Goal: Information Seeking & Learning: Compare options

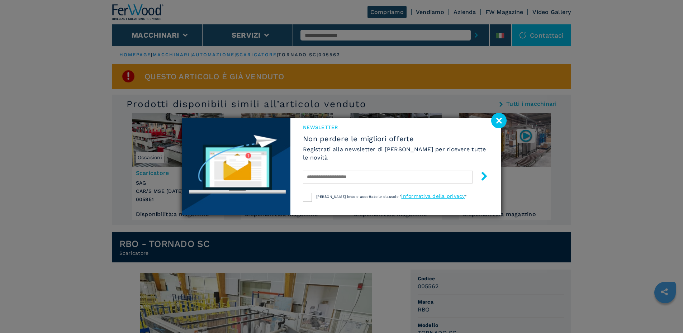
click at [187, 37] on div "NEWSLETTER Non perdere le migliori offerte Registrati alla newsletter di [PERSO…" at bounding box center [341, 166] width 683 height 333
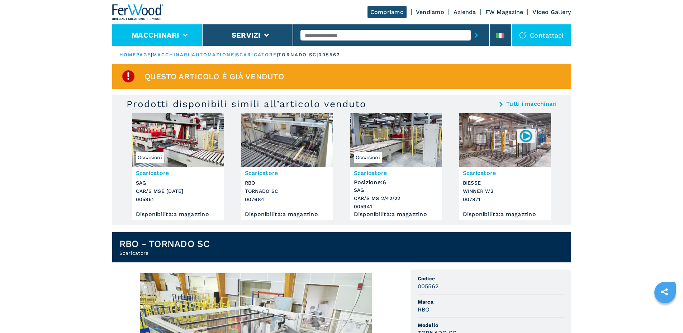
click at [184, 34] on icon at bounding box center [185, 35] width 5 height 3
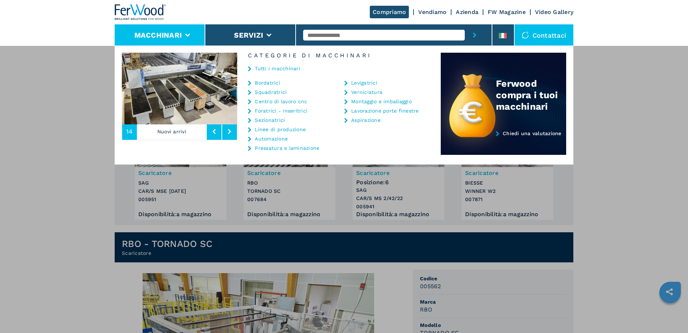
click at [274, 137] on link "Automazione" at bounding box center [271, 138] width 33 height 5
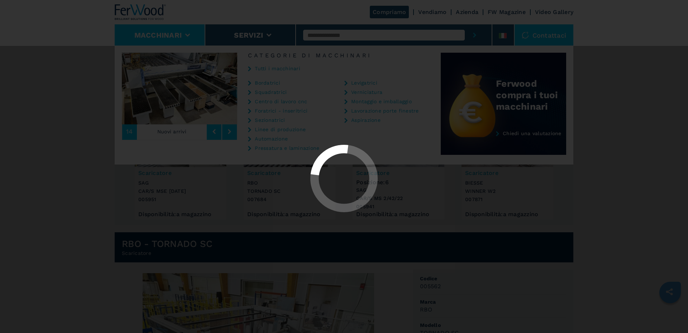
select select "**********"
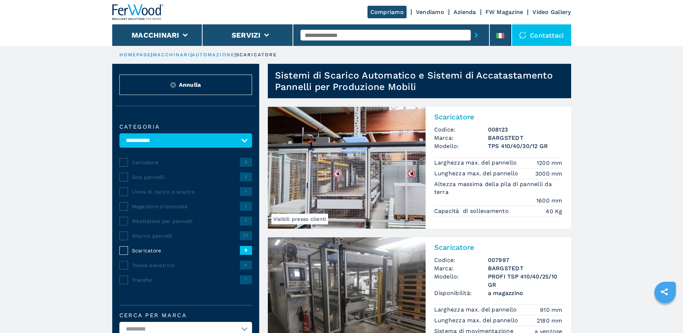
click at [129, 166] on div "Caricatore" at bounding box center [184, 162] width 112 height 7
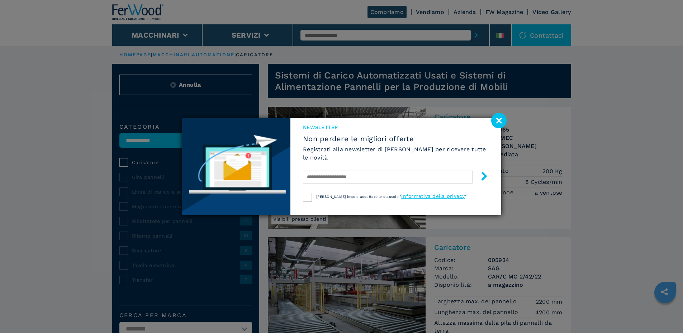
click at [503, 123] on image at bounding box center [498, 120] width 15 height 15
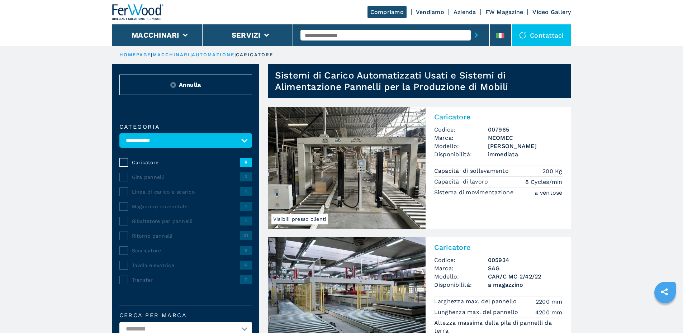
click at [246, 146] on select "**********" at bounding box center [185, 140] width 133 height 14
select select "**********"
click at [119, 138] on select "**********" at bounding box center [185, 140] width 133 height 14
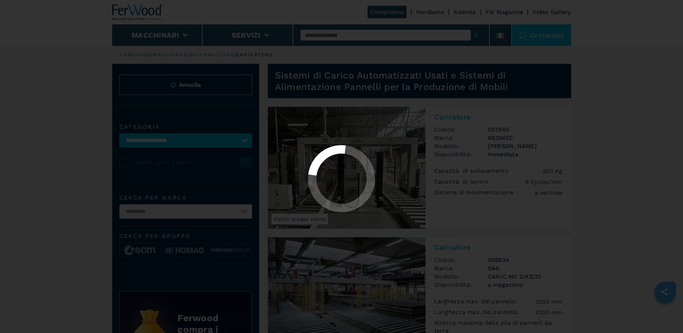
select select "**********"
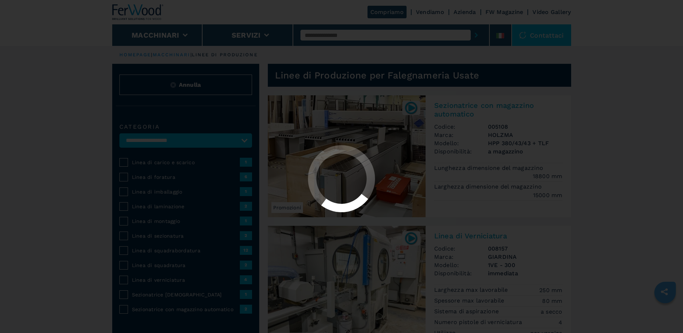
select select "**********"
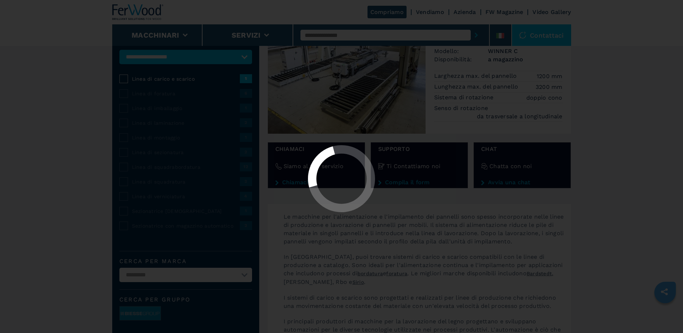
scroll to position [84, 0]
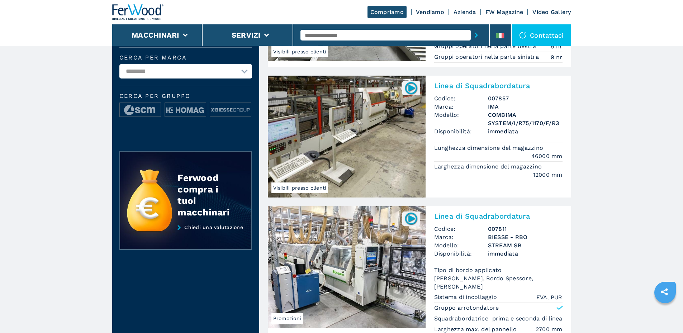
scroll to position [287, 0]
click at [374, 162] on img at bounding box center [347, 137] width 158 height 122
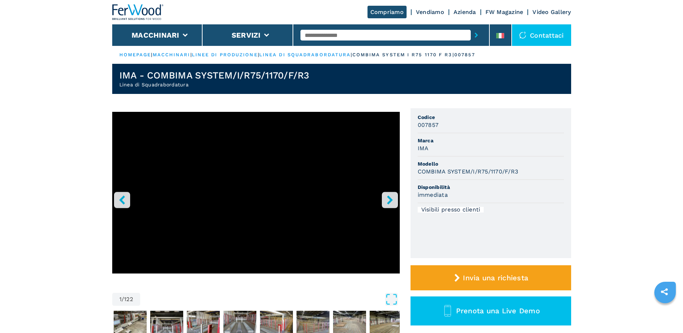
select select "**********"
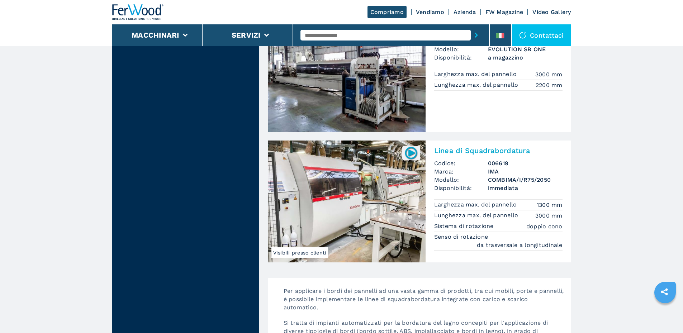
scroll to position [1685, 0]
click at [367, 209] on img at bounding box center [347, 202] width 158 height 122
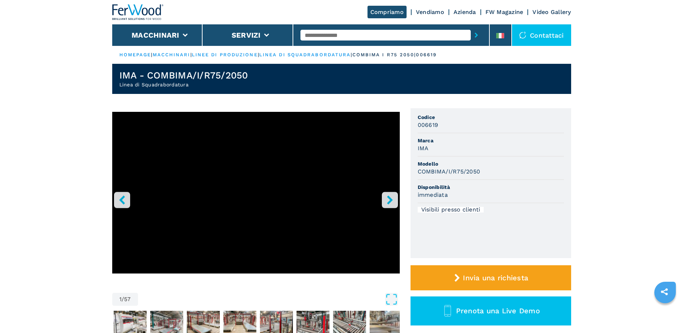
click at [390, 202] on icon "right-button" at bounding box center [390, 199] width 6 height 9
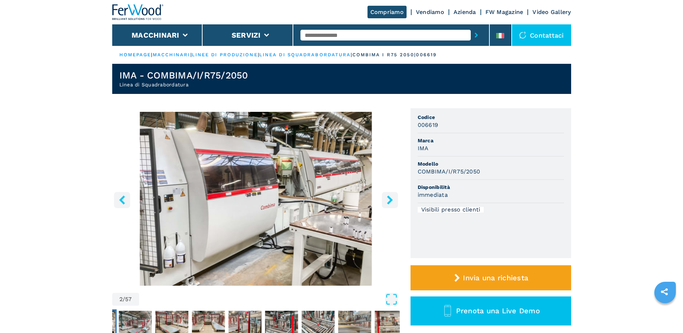
click at [390, 202] on icon "right-button" at bounding box center [390, 199] width 6 height 9
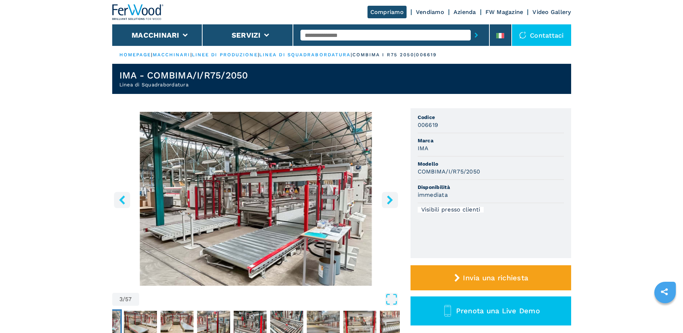
click at [390, 202] on icon "right-button" at bounding box center [390, 199] width 6 height 9
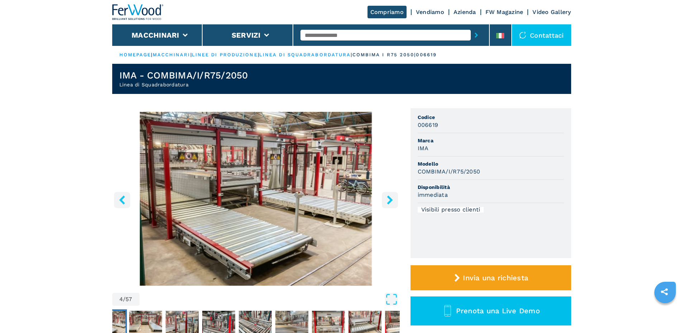
click at [390, 202] on icon "right-button" at bounding box center [390, 199] width 6 height 9
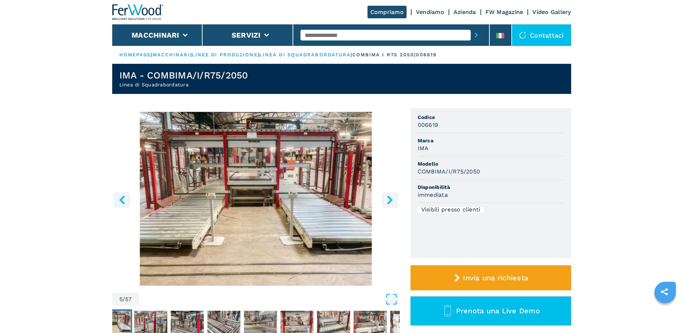
click at [390, 202] on icon "right-button" at bounding box center [390, 199] width 6 height 9
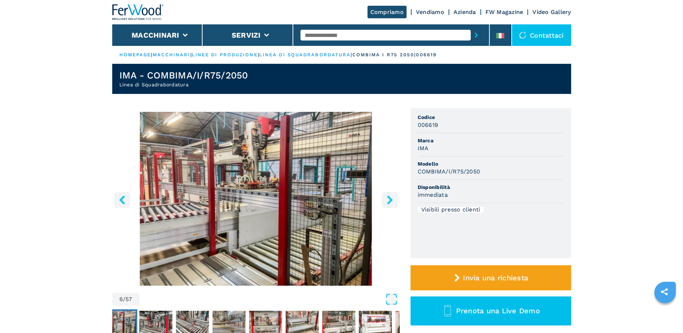
click at [390, 202] on icon "right-button" at bounding box center [390, 199] width 6 height 9
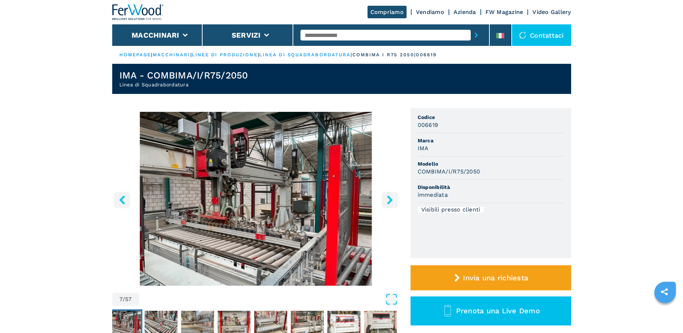
click at [390, 202] on icon "right-button" at bounding box center [390, 199] width 6 height 9
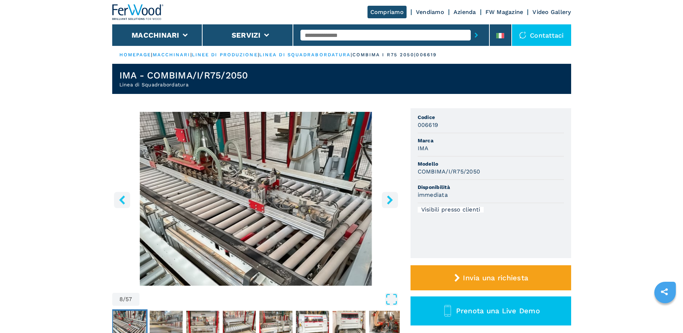
click at [390, 202] on icon "right-button" at bounding box center [390, 199] width 6 height 9
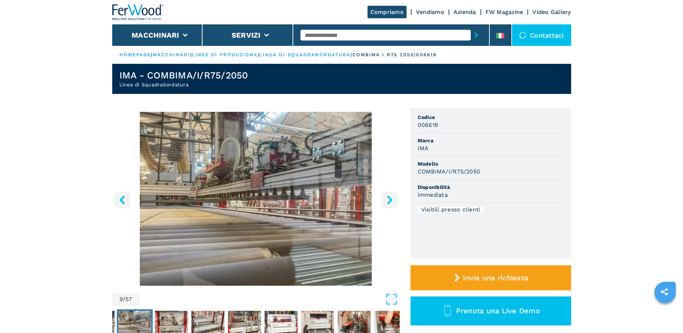
click at [390, 202] on icon "right-button" at bounding box center [390, 199] width 6 height 9
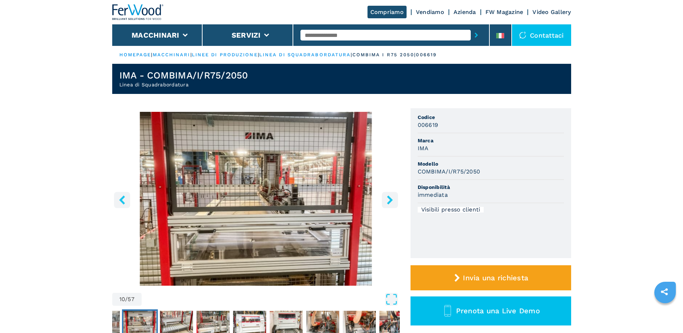
click at [390, 202] on icon "right-button" at bounding box center [390, 199] width 6 height 9
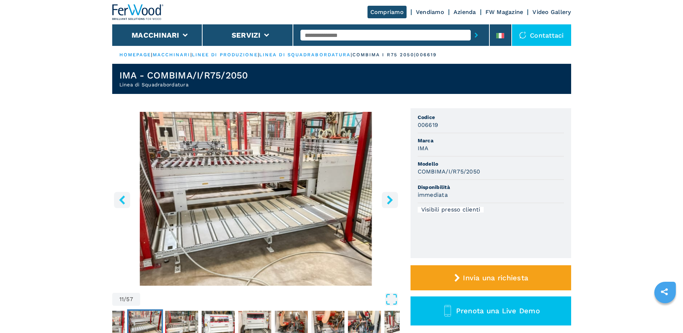
click at [390, 202] on icon "right-button" at bounding box center [390, 199] width 6 height 9
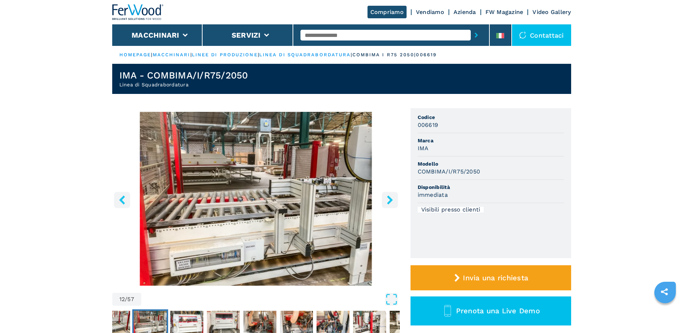
click at [390, 202] on icon "right-button" at bounding box center [390, 199] width 6 height 9
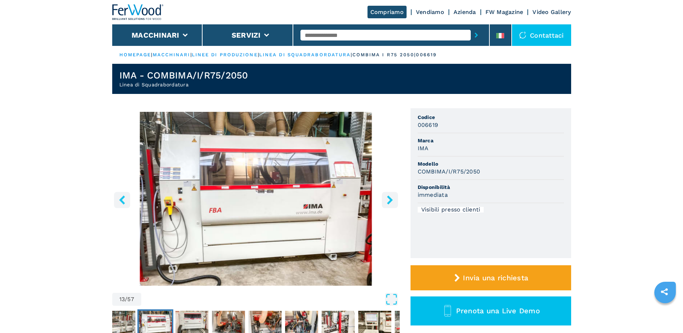
click at [390, 202] on icon "right-button" at bounding box center [390, 199] width 6 height 9
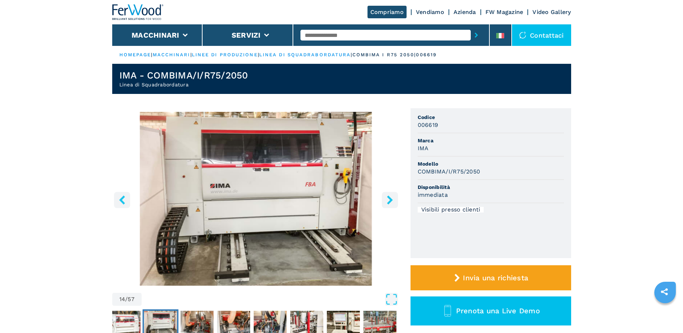
click at [390, 202] on icon "right-button" at bounding box center [390, 199] width 6 height 9
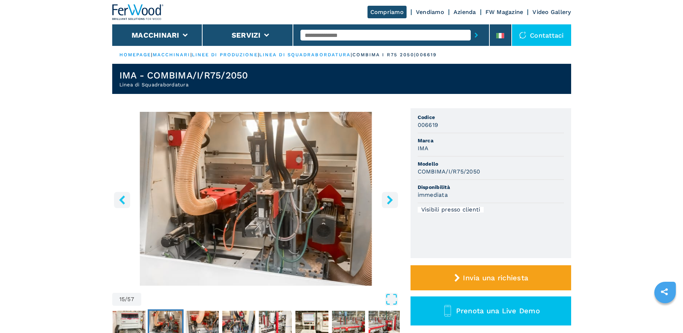
click at [390, 202] on icon "right-button" at bounding box center [390, 199] width 6 height 9
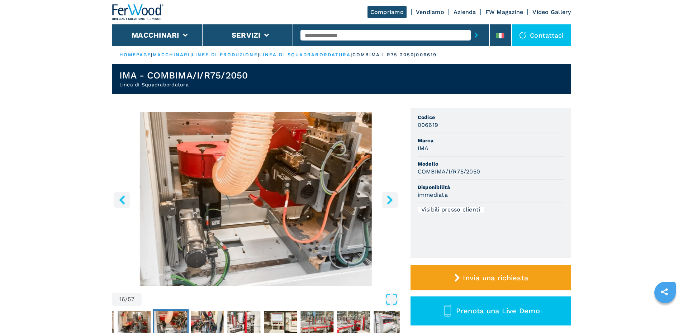
click at [390, 202] on icon "right-button" at bounding box center [390, 199] width 6 height 9
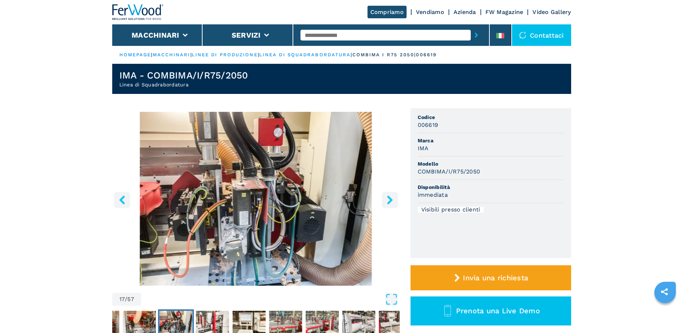
click at [390, 202] on icon "right-button" at bounding box center [390, 199] width 6 height 9
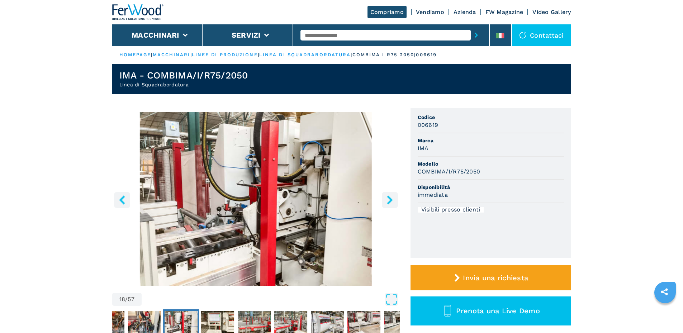
click at [390, 202] on icon "right-button" at bounding box center [390, 199] width 6 height 9
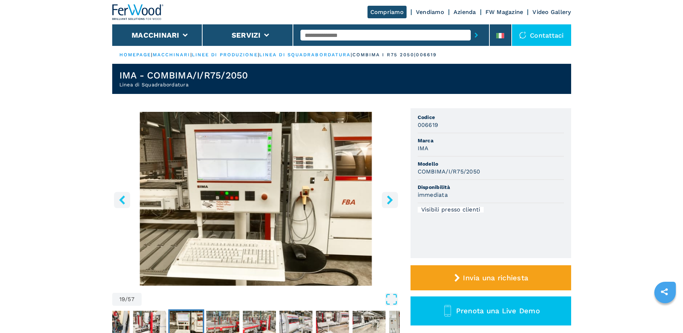
click at [390, 202] on icon "right-button" at bounding box center [390, 199] width 6 height 9
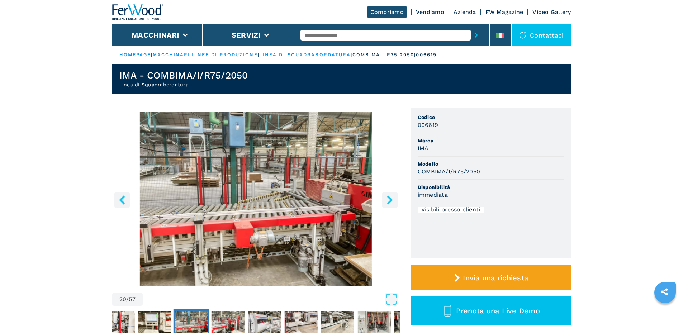
click at [390, 202] on icon "right-button" at bounding box center [390, 199] width 6 height 9
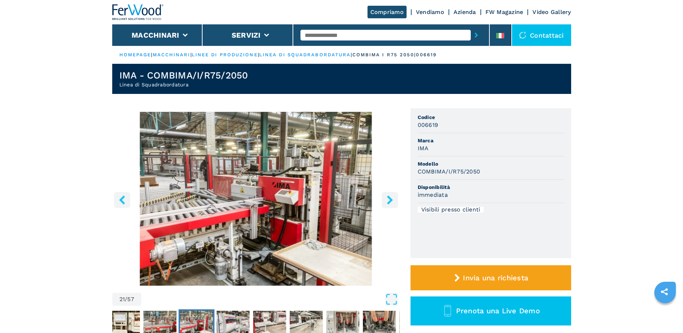
click at [390, 202] on icon "right-button" at bounding box center [390, 199] width 6 height 9
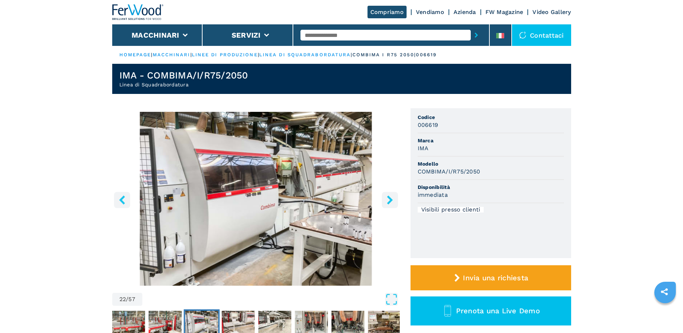
click at [390, 202] on icon "right-button" at bounding box center [390, 199] width 6 height 9
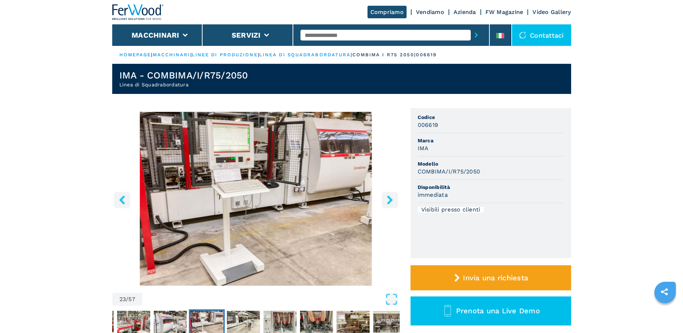
click at [390, 202] on icon "right-button" at bounding box center [390, 199] width 6 height 9
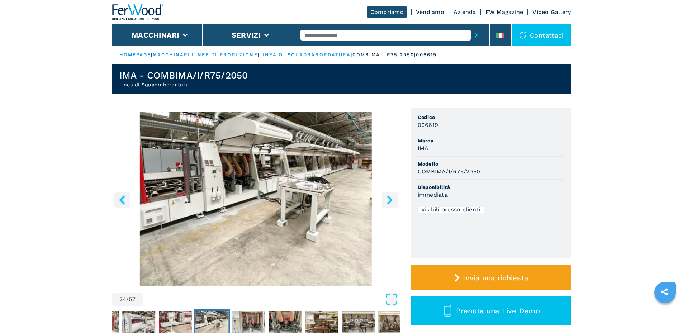
click at [390, 202] on icon "right-button" at bounding box center [390, 199] width 6 height 9
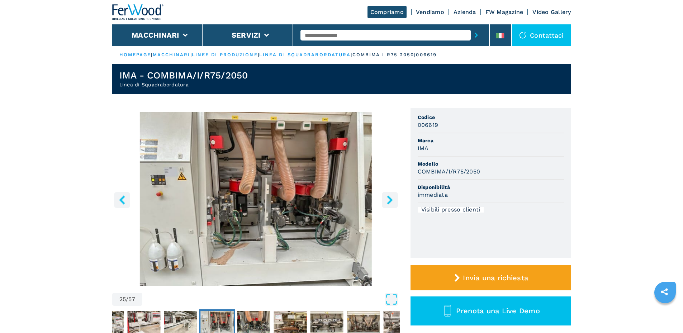
click at [390, 202] on icon "right-button" at bounding box center [390, 199] width 6 height 9
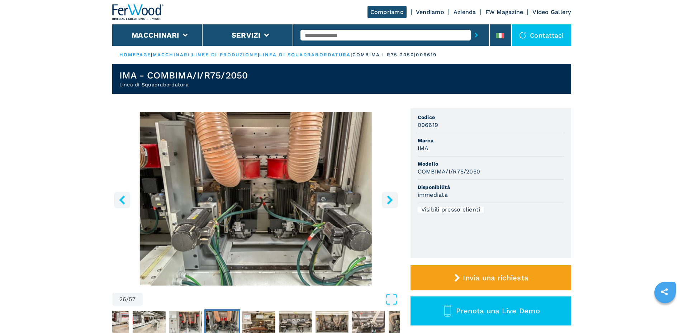
click at [390, 202] on icon "right-button" at bounding box center [390, 199] width 6 height 9
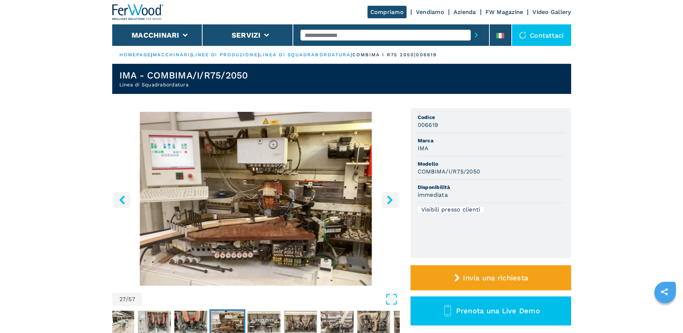
click at [389, 199] on icon "right-button" at bounding box center [390, 199] width 6 height 9
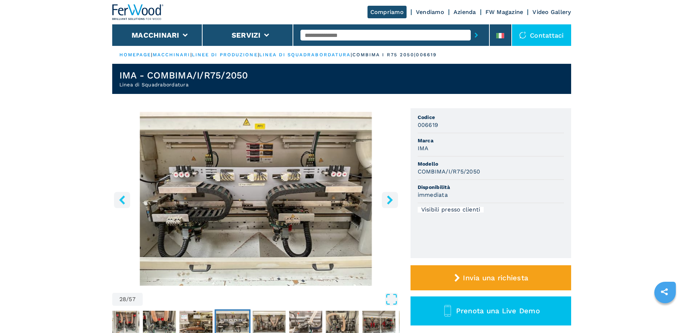
click at [389, 199] on icon "right-button" at bounding box center [390, 199] width 6 height 9
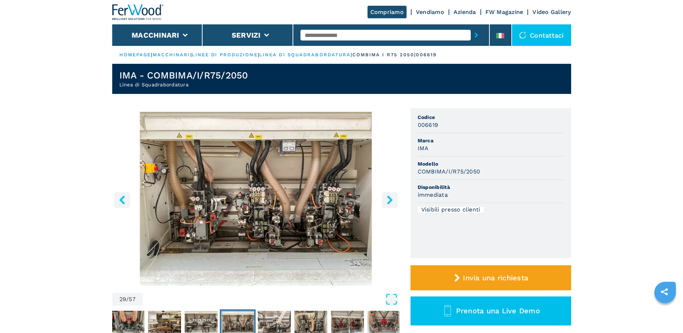
click at [389, 199] on icon "right-button" at bounding box center [390, 199] width 6 height 9
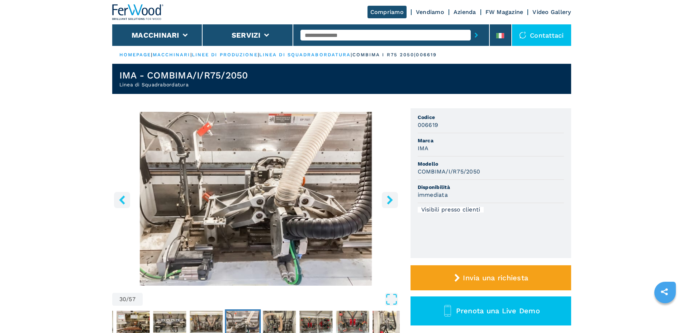
click at [389, 199] on icon "right-button" at bounding box center [390, 199] width 6 height 9
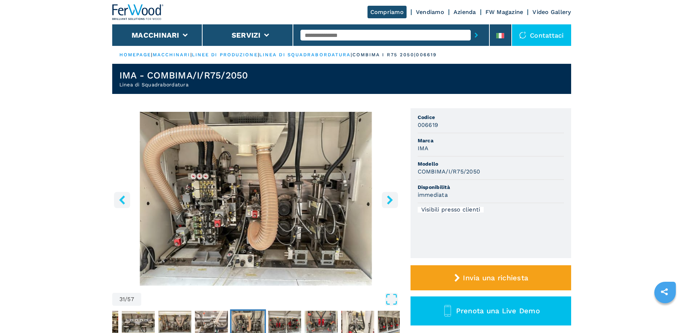
click at [389, 199] on icon "right-button" at bounding box center [390, 199] width 6 height 9
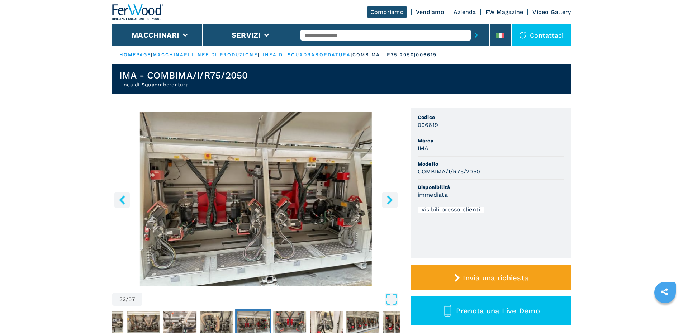
click at [389, 199] on icon "right-button" at bounding box center [390, 199] width 6 height 9
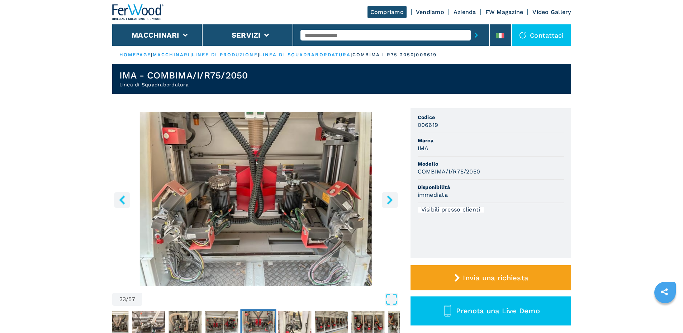
click at [389, 199] on icon "right-button" at bounding box center [390, 199] width 6 height 9
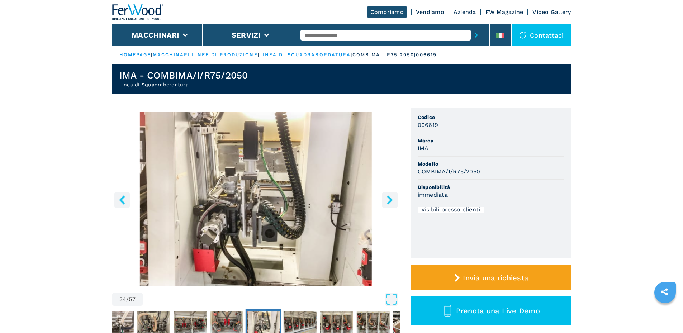
click at [389, 199] on icon "right-button" at bounding box center [390, 199] width 6 height 9
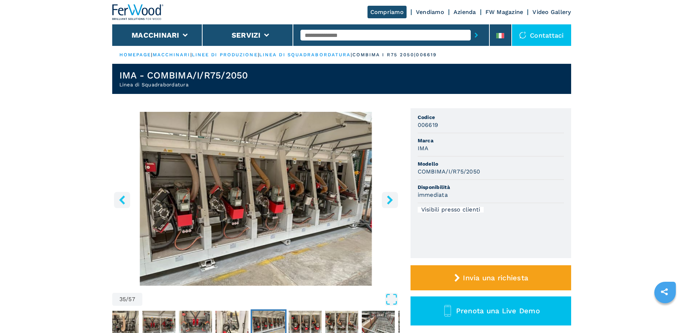
click at [389, 199] on icon "right-button" at bounding box center [390, 199] width 6 height 9
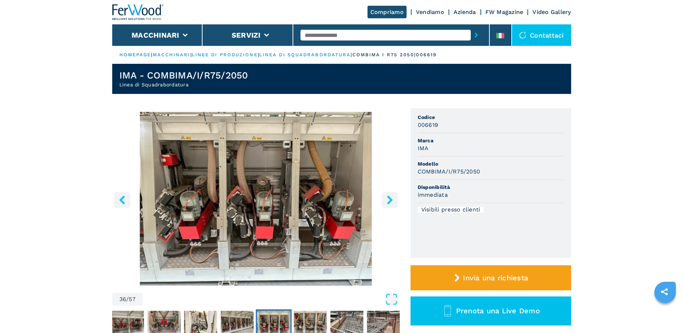
click at [389, 199] on icon "right-button" at bounding box center [390, 199] width 6 height 9
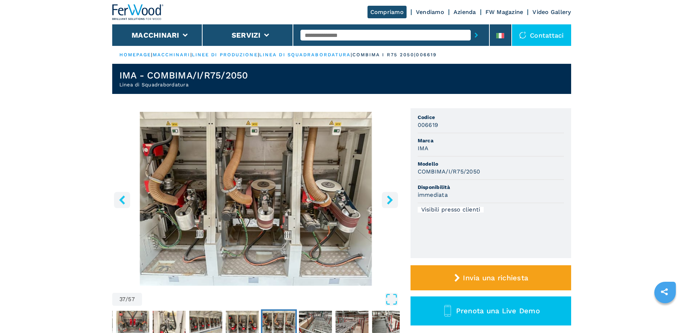
click at [389, 199] on icon "right-button" at bounding box center [390, 199] width 6 height 9
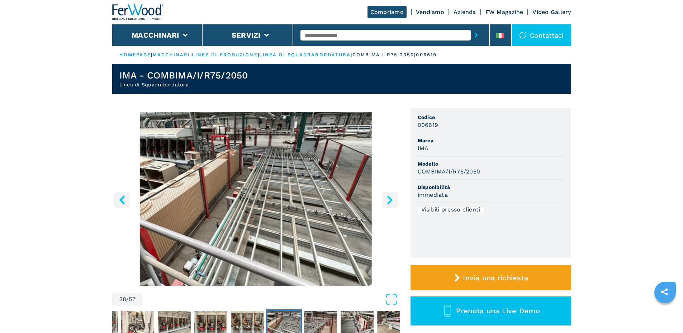
click at [389, 199] on icon "right-button" at bounding box center [390, 199] width 6 height 9
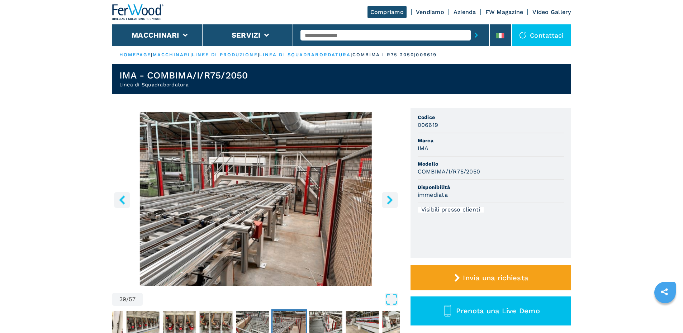
click at [389, 199] on icon "right-button" at bounding box center [390, 199] width 6 height 9
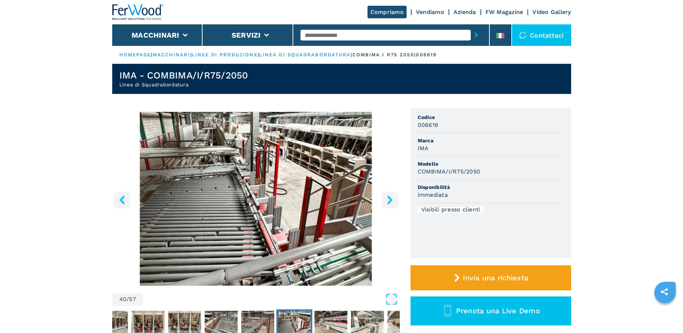
click at [389, 199] on icon "right-button" at bounding box center [390, 199] width 6 height 9
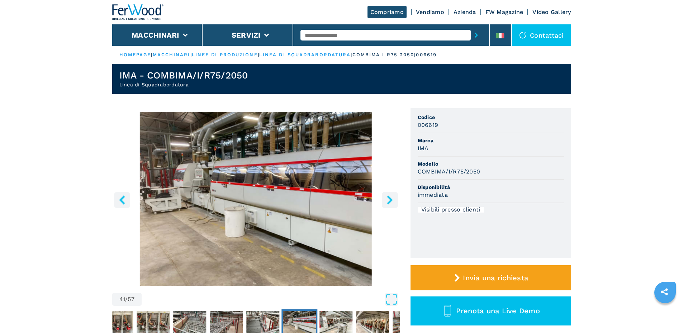
click at [389, 199] on icon "right-button" at bounding box center [390, 199] width 6 height 9
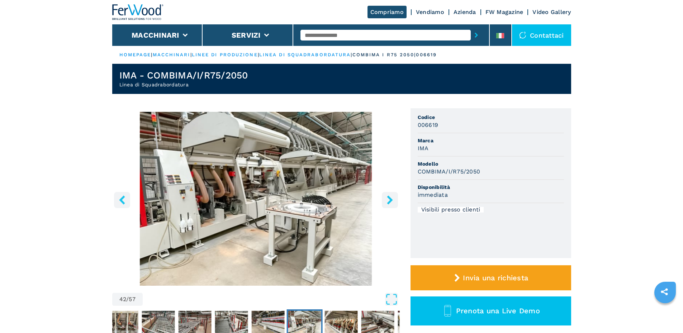
click at [389, 199] on icon "right-button" at bounding box center [390, 199] width 6 height 9
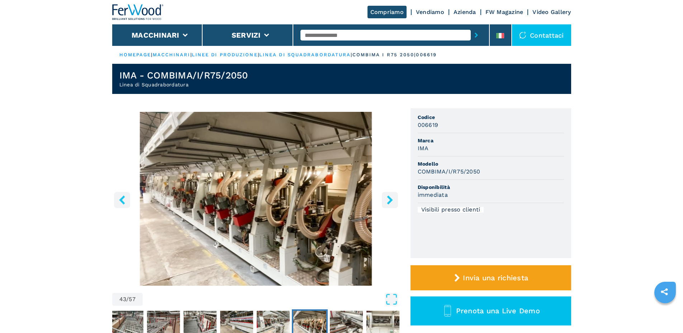
click at [389, 199] on icon "right-button" at bounding box center [390, 199] width 6 height 9
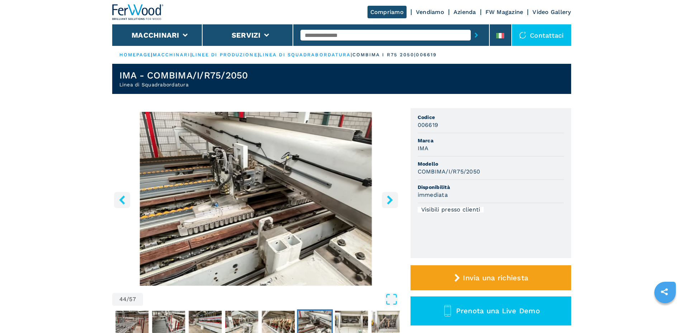
click at [389, 199] on icon "right-button" at bounding box center [390, 199] width 6 height 9
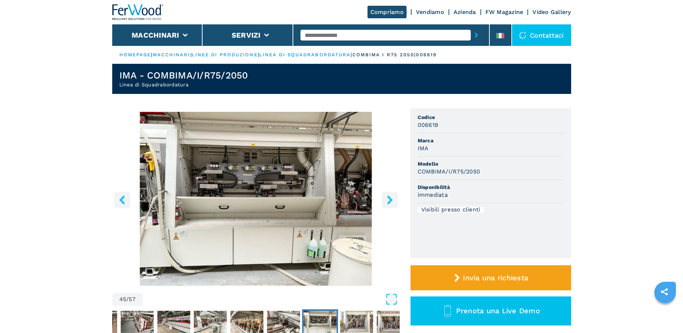
click at [389, 199] on icon "right-button" at bounding box center [390, 199] width 6 height 9
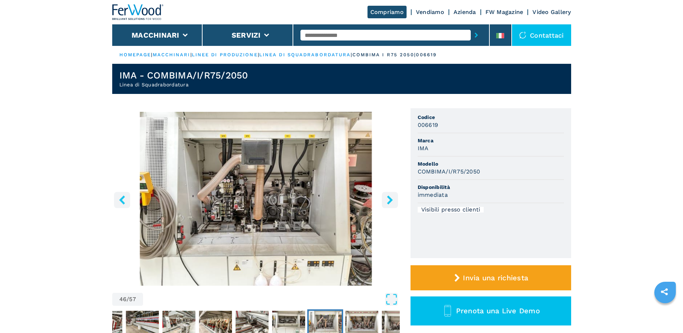
click at [389, 199] on icon "right-button" at bounding box center [390, 199] width 6 height 9
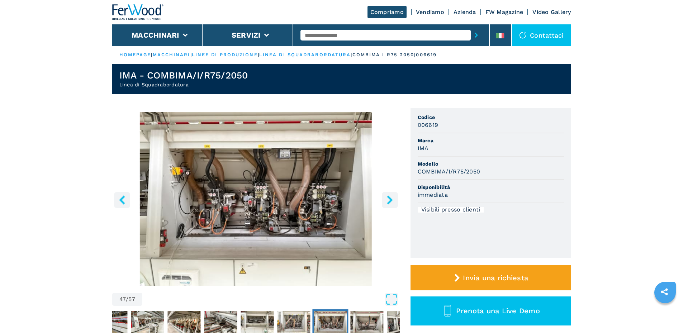
click at [389, 199] on icon "right-button" at bounding box center [390, 199] width 6 height 9
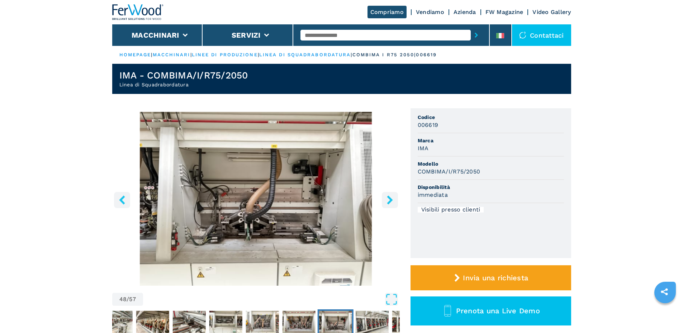
click at [389, 199] on icon "right-button" at bounding box center [390, 199] width 6 height 9
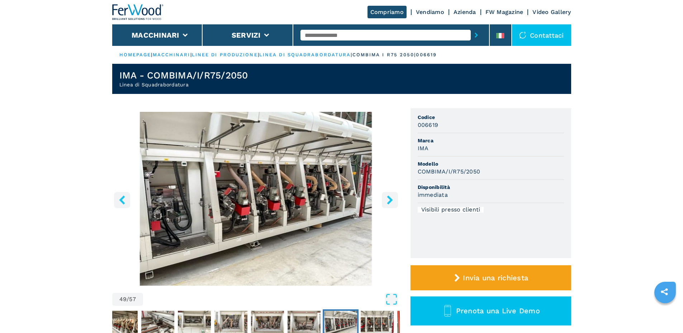
click at [389, 199] on icon "right-button" at bounding box center [390, 199] width 6 height 9
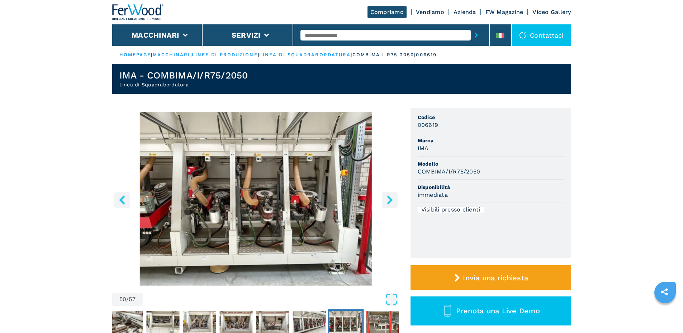
click at [389, 199] on icon "right-button" at bounding box center [390, 199] width 6 height 9
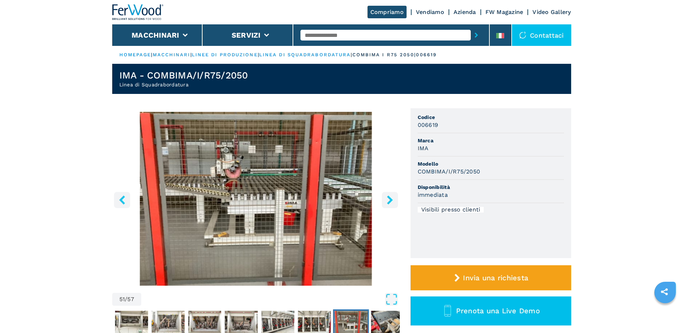
click at [389, 199] on icon "right-button" at bounding box center [390, 199] width 6 height 9
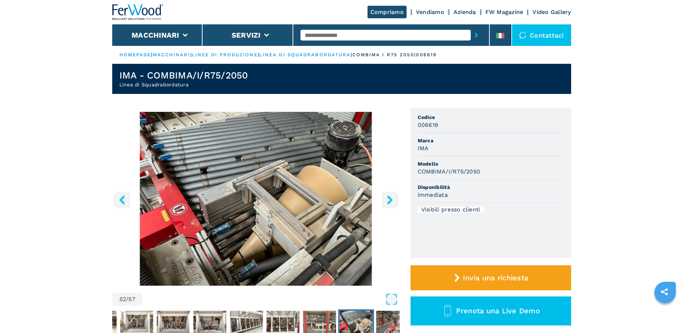
click at [389, 199] on icon "right-button" at bounding box center [390, 199] width 6 height 9
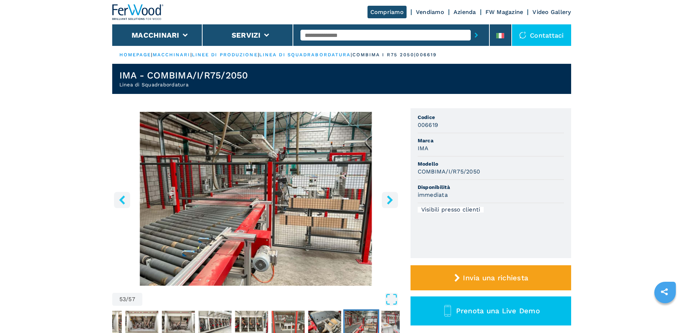
click at [389, 199] on icon "right-button" at bounding box center [390, 199] width 6 height 9
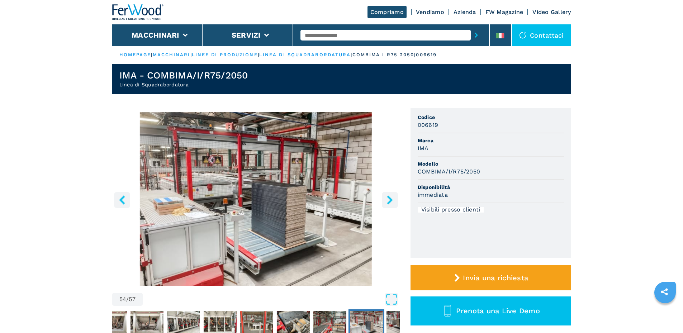
click at [389, 199] on icon "right-button" at bounding box center [390, 199] width 6 height 9
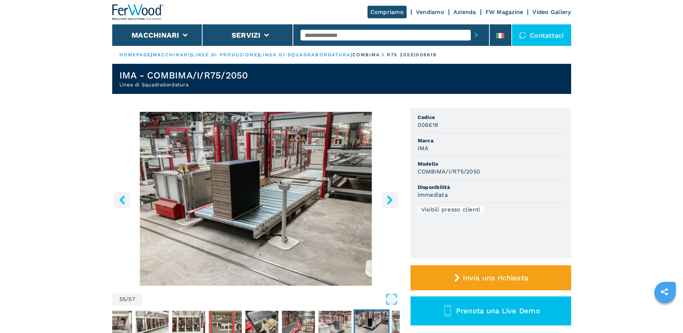
click at [389, 199] on icon "right-button" at bounding box center [390, 199] width 6 height 9
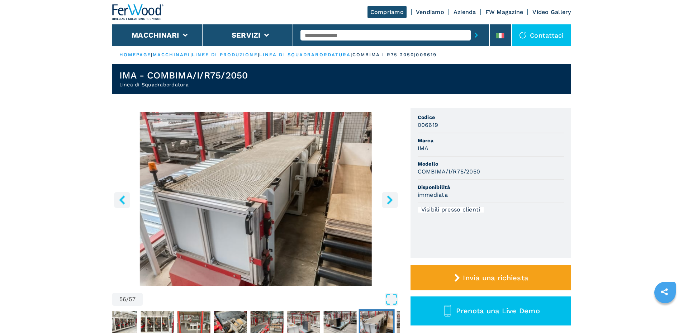
click at [389, 199] on icon "right-button" at bounding box center [390, 199] width 6 height 9
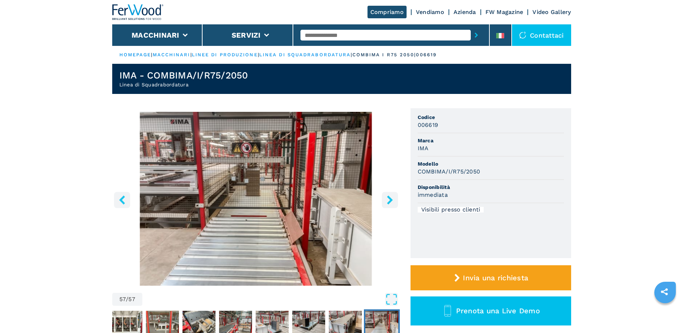
click at [389, 199] on icon "right-button" at bounding box center [390, 199] width 6 height 9
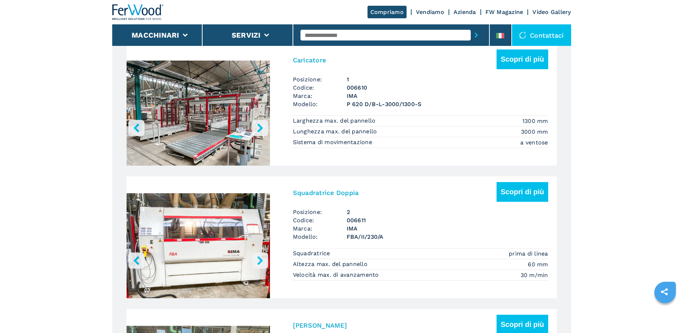
scroll to position [644, 0]
click at [260, 261] on icon "right-button" at bounding box center [260, 260] width 6 height 9
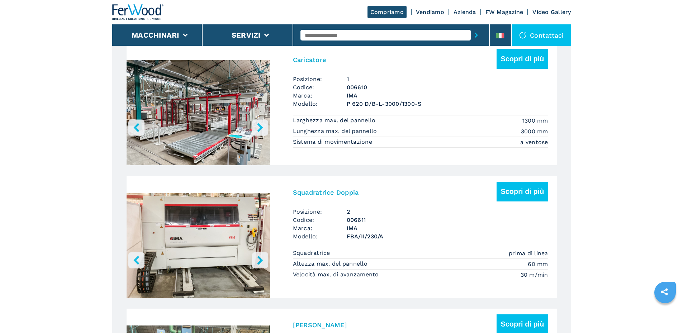
click at [260, 261] on icon "right-button" at bounding box center [260, 260] width 6 height 9
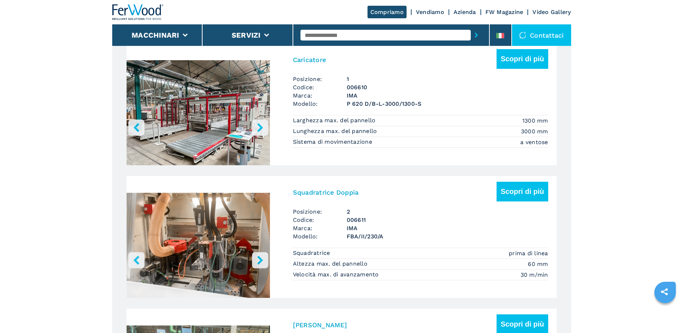
click at [260, 261] on icon "right-button" at bounding box center [260, 260] width 6 height 9
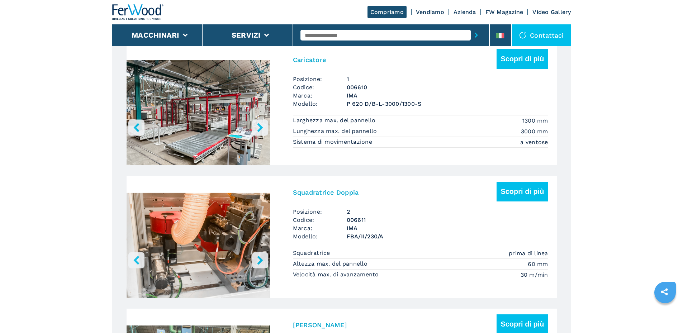
click at [260, 261] on icon "right-button" at bounding box center [260, 260] width 6 height 9
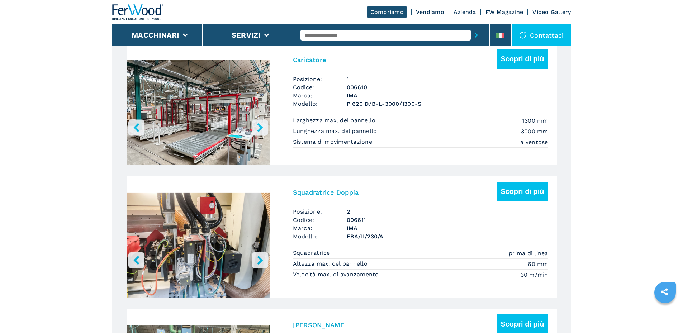
click at [260, 261] on icon "right-button" at bounding box center [260, 260] width 6 height 9
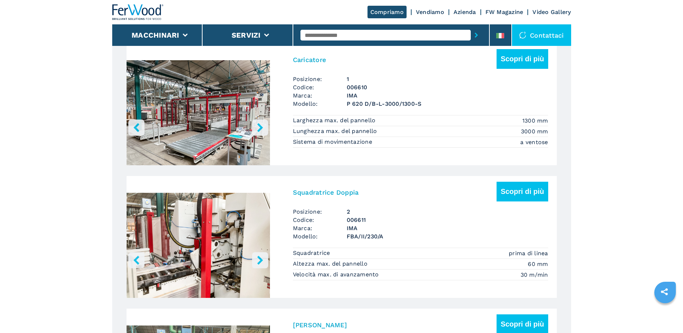
click at [260, 261] on icon "right-button" at bounding box center [260, 260] width 6 height 9
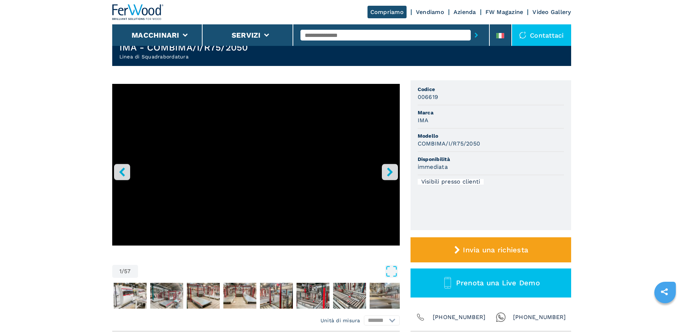
scroll to position [0, 0]
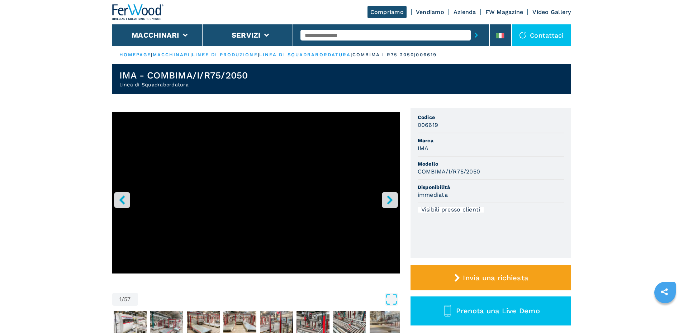
select select "**********"
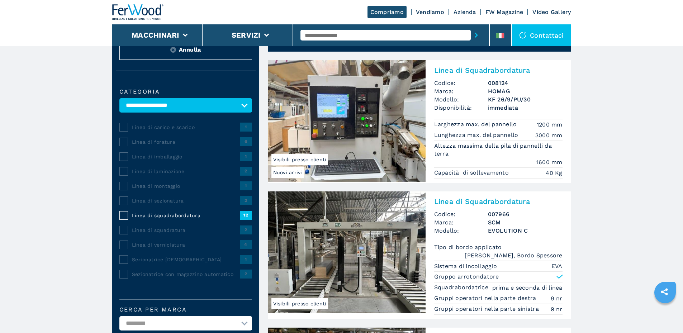
scroll to position [35, 0]
